Goal: Information Seeking & Learning: Learn about a topic

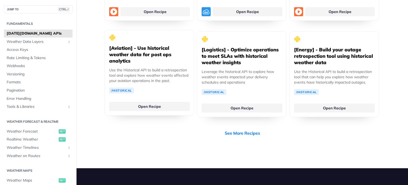
scroll to position [1089, 0]
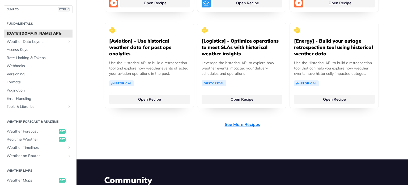
click at [246, 121] on link "See More Recipes" at bounding box center [242, 124] width 35 height 6
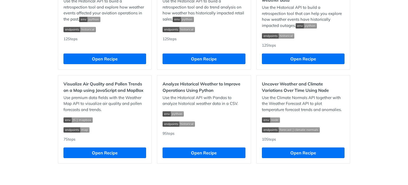
scroll to position [520, 0]
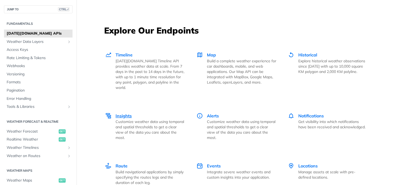
scroll to position [725, 0]
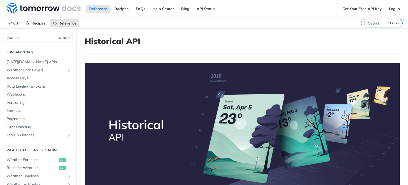
scroll to position [145, 0]
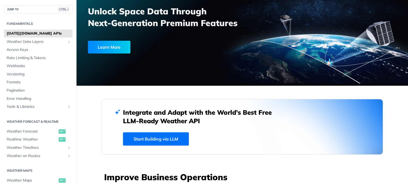
scroll to position [106, 0]
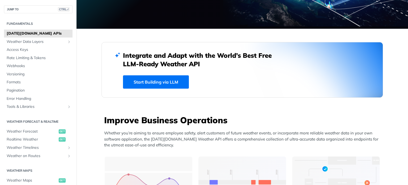
click at [179, 76] on link "Start Building via LLM" at bounding box center [156, 81] width 66 height 13
